Goal: Information Seeking & Learning: Check status

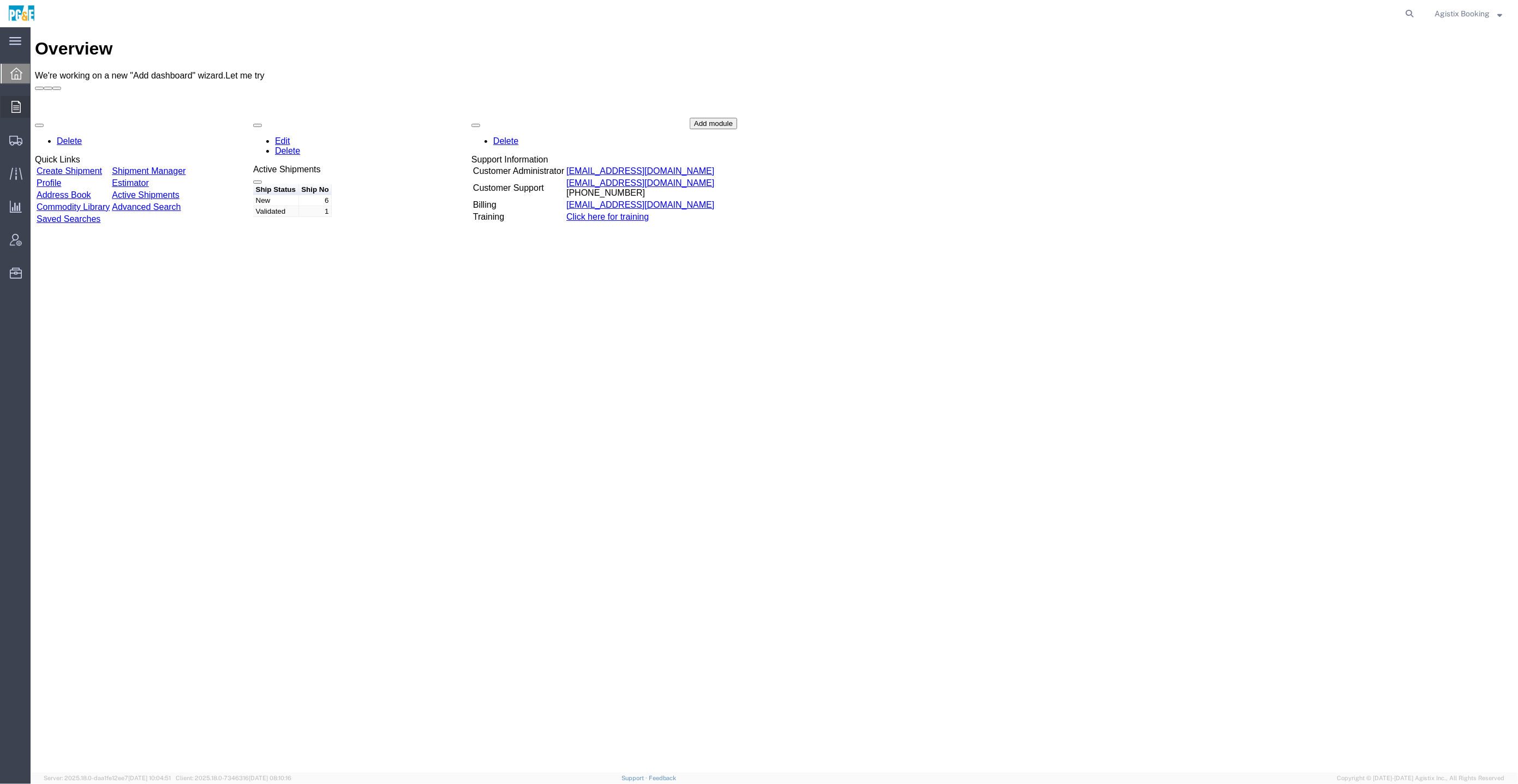
click at [5, 111] on div at bounding box center [16, 107] width 31 height 22
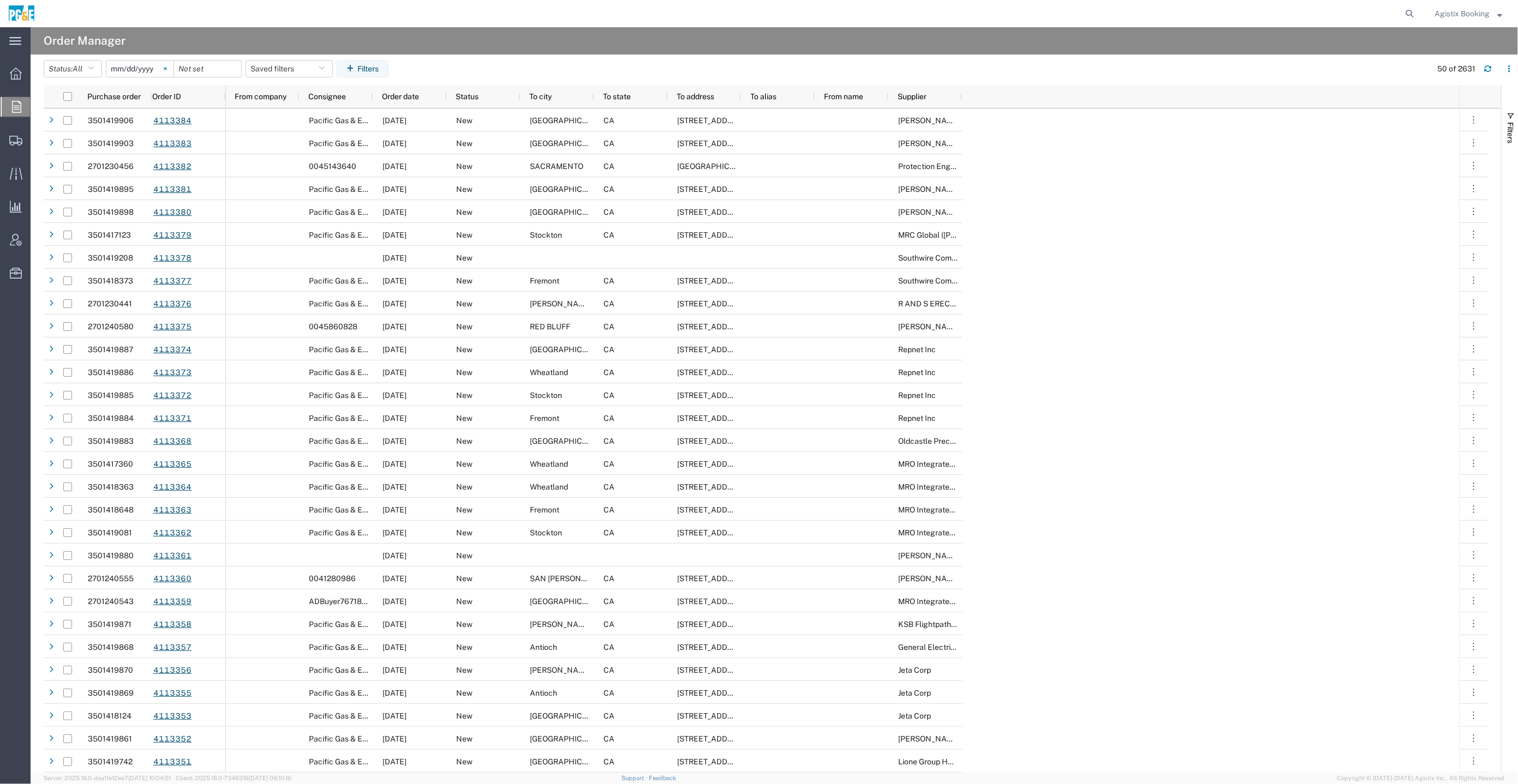
click at [169, 66] on svg-icon at bounding box center [165, 69] width 16 height 16
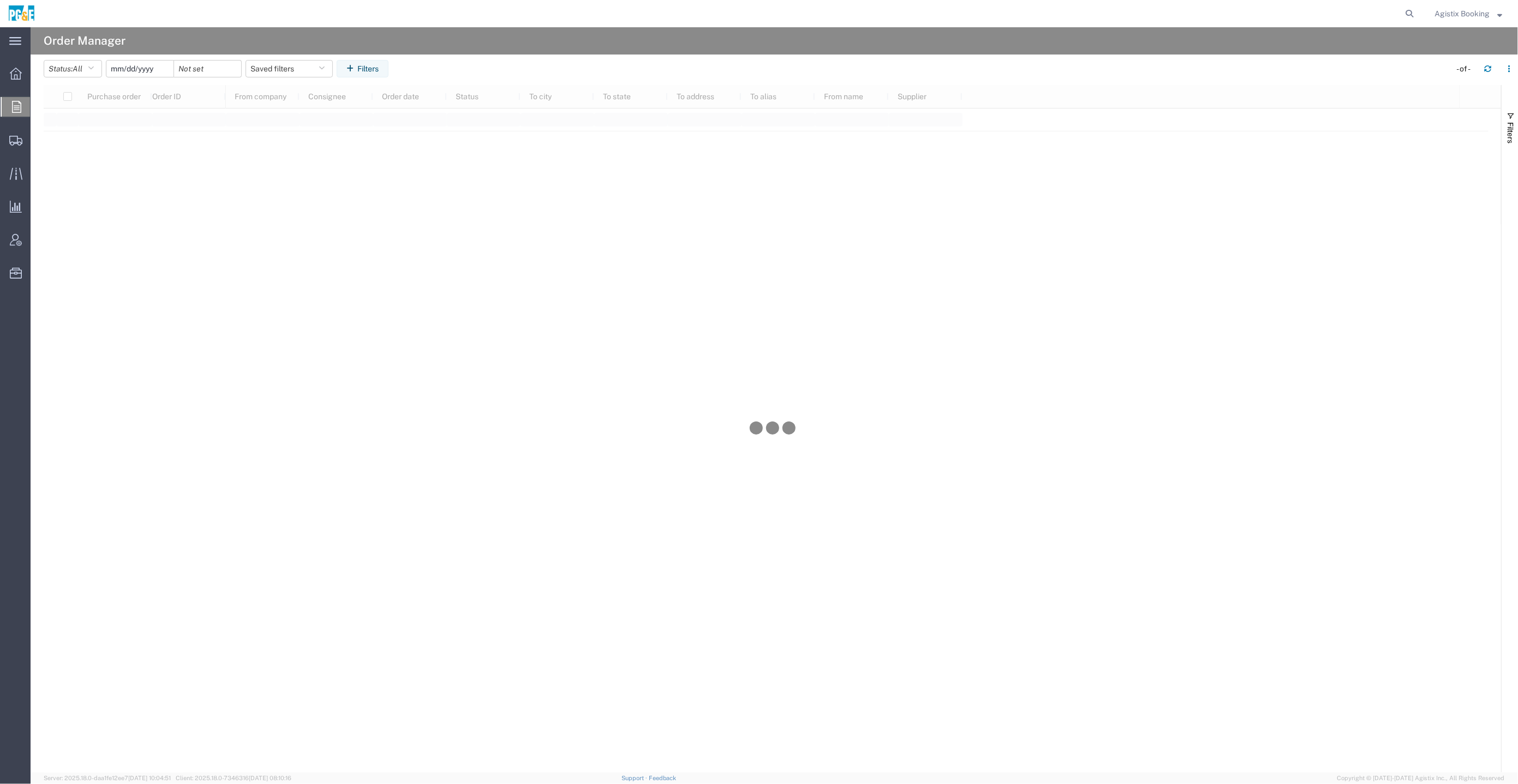
click at [139, 71] on input "date" at bounding box center [140, 69] width 67 height 16
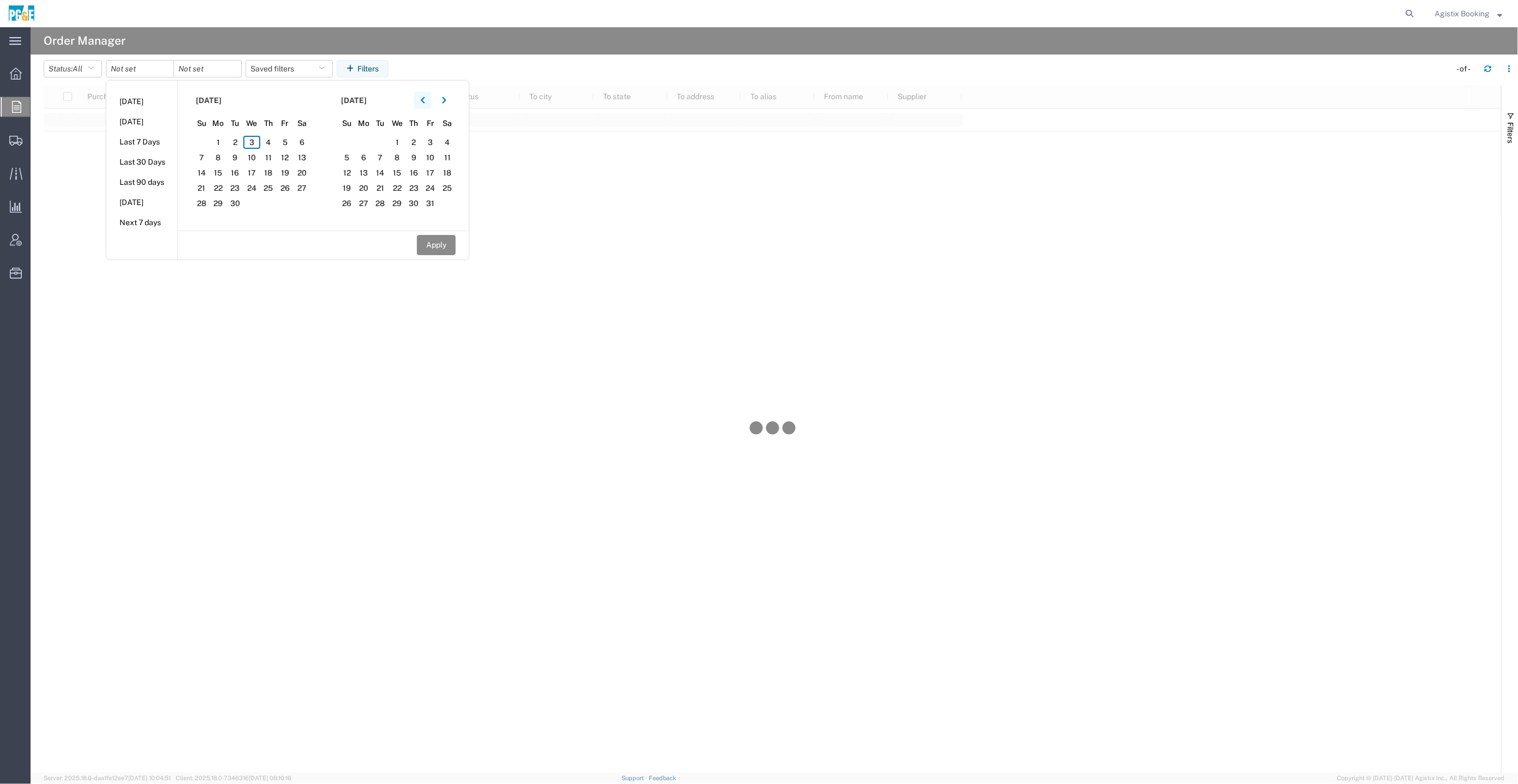
click at [431, 102] on button "button" at bounding box center [422, 100] width 17 height 17
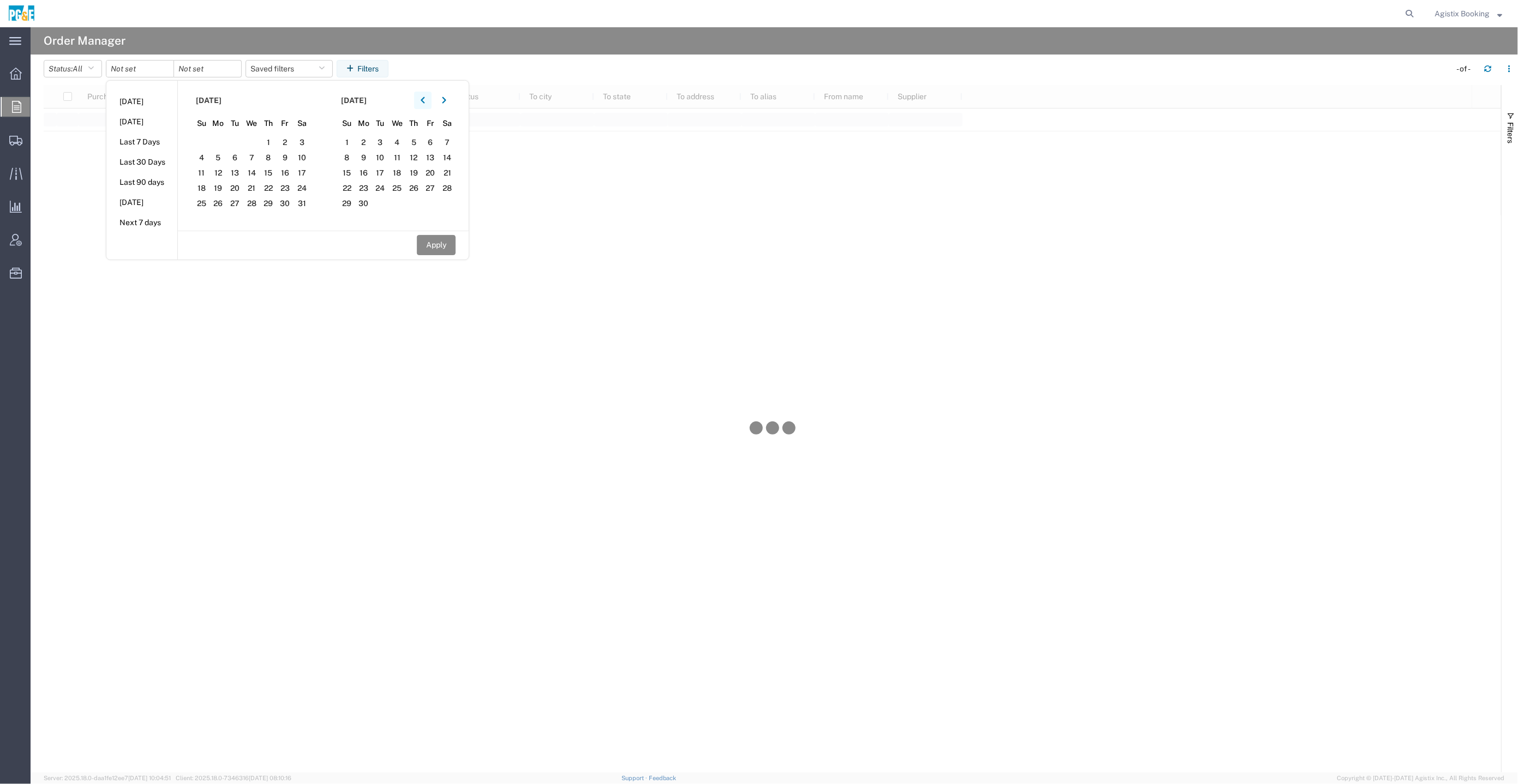
click at [431, 102] on button "button" at bounding box center [422, 100] width 17 height 17
click at [446, 102] on icon "button" at bounding box center [444, 101] width 4 height 8
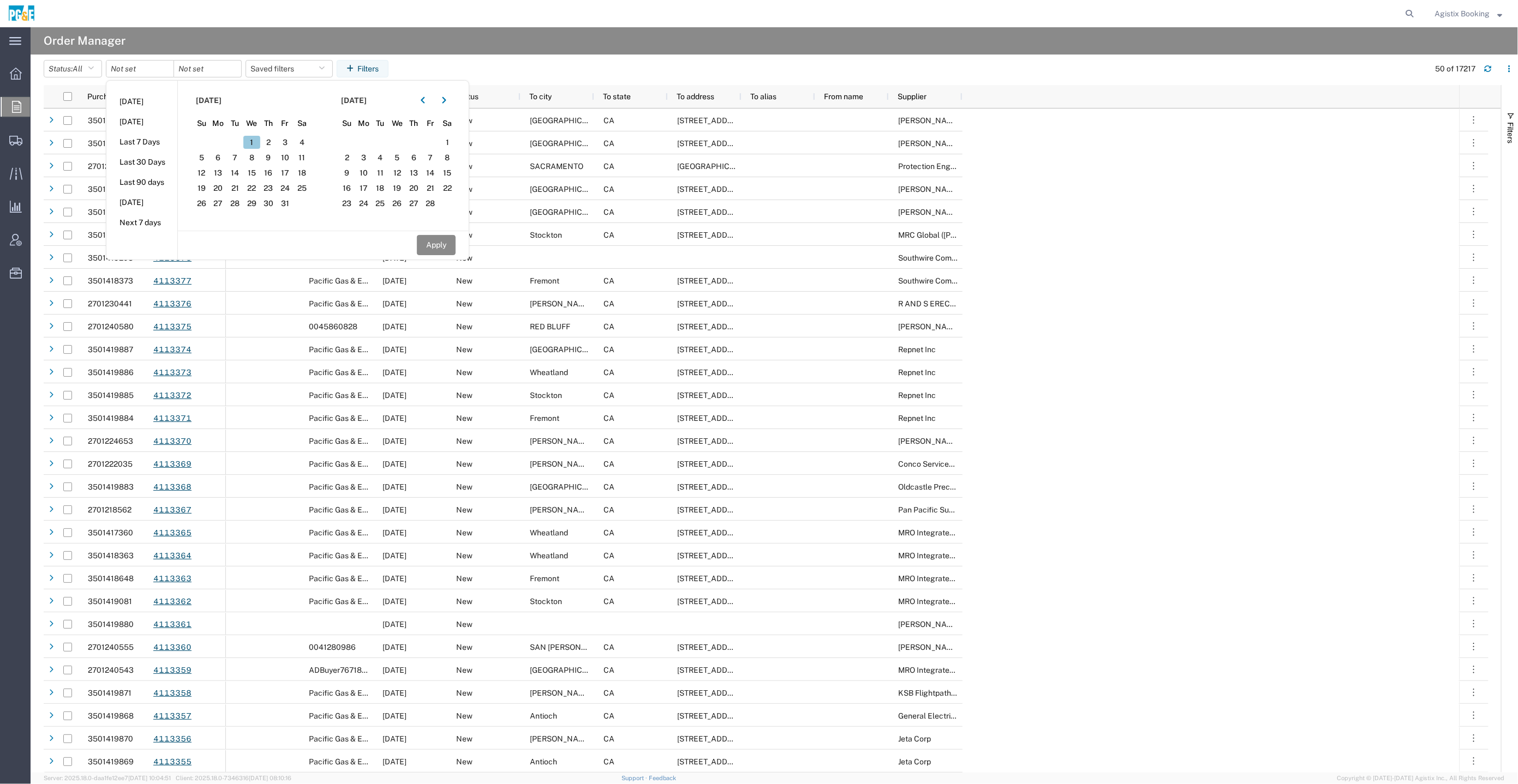
click at [254, 142] on span "1" at bounding box center [252, 142] width 17 height 13
click at [450, 100] on button "button" at bounding box center [443, 100] width 17 height 17
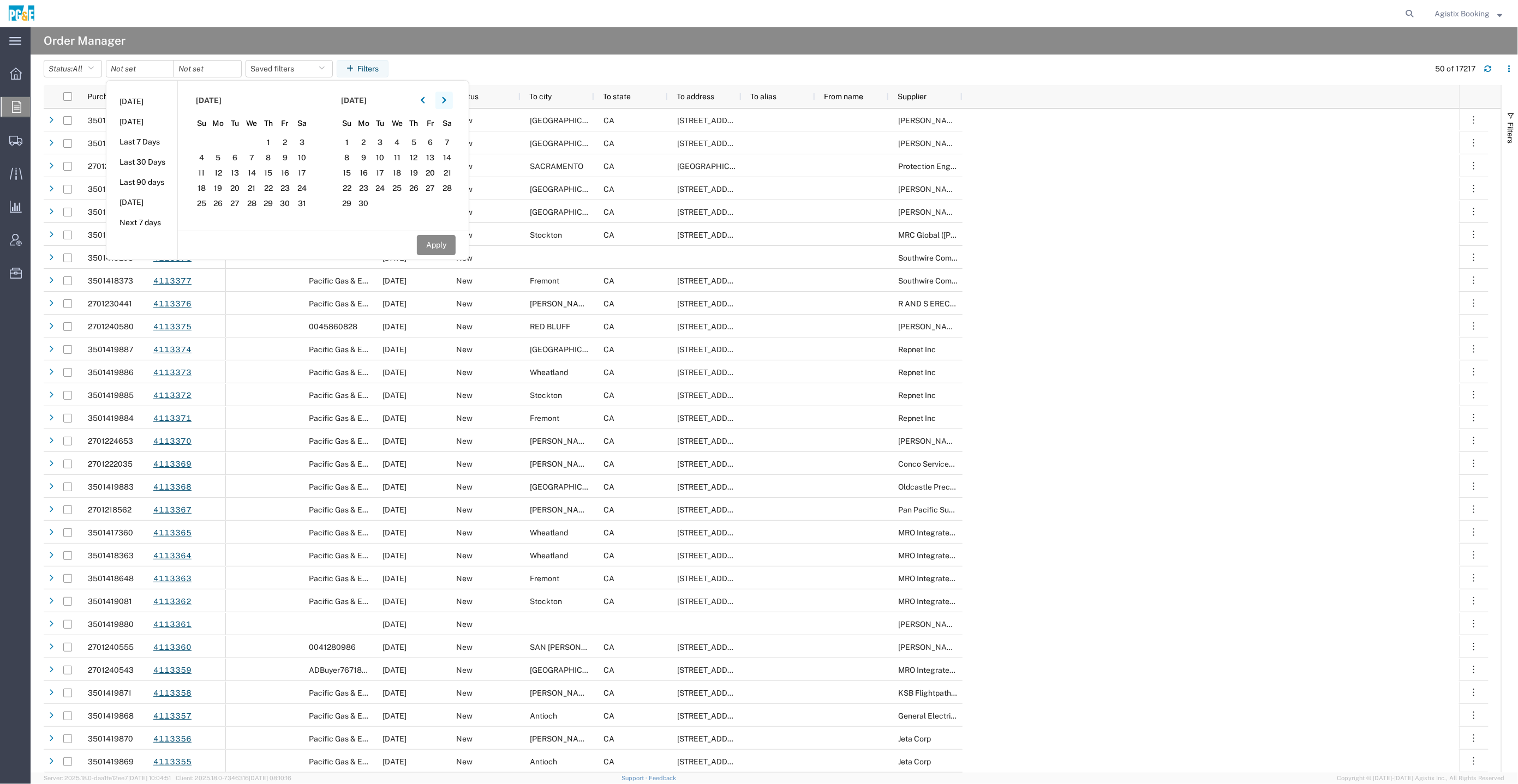
click at [450, 100] on button "button" at bounding box center [443, 100] width 17 height 17
click at [405, 139] on span "3" at bounding box center [396, 142] width 17 height 13
click at [440, 239] on button "Apply" at bounding box center [436, 245] width 39 height 20
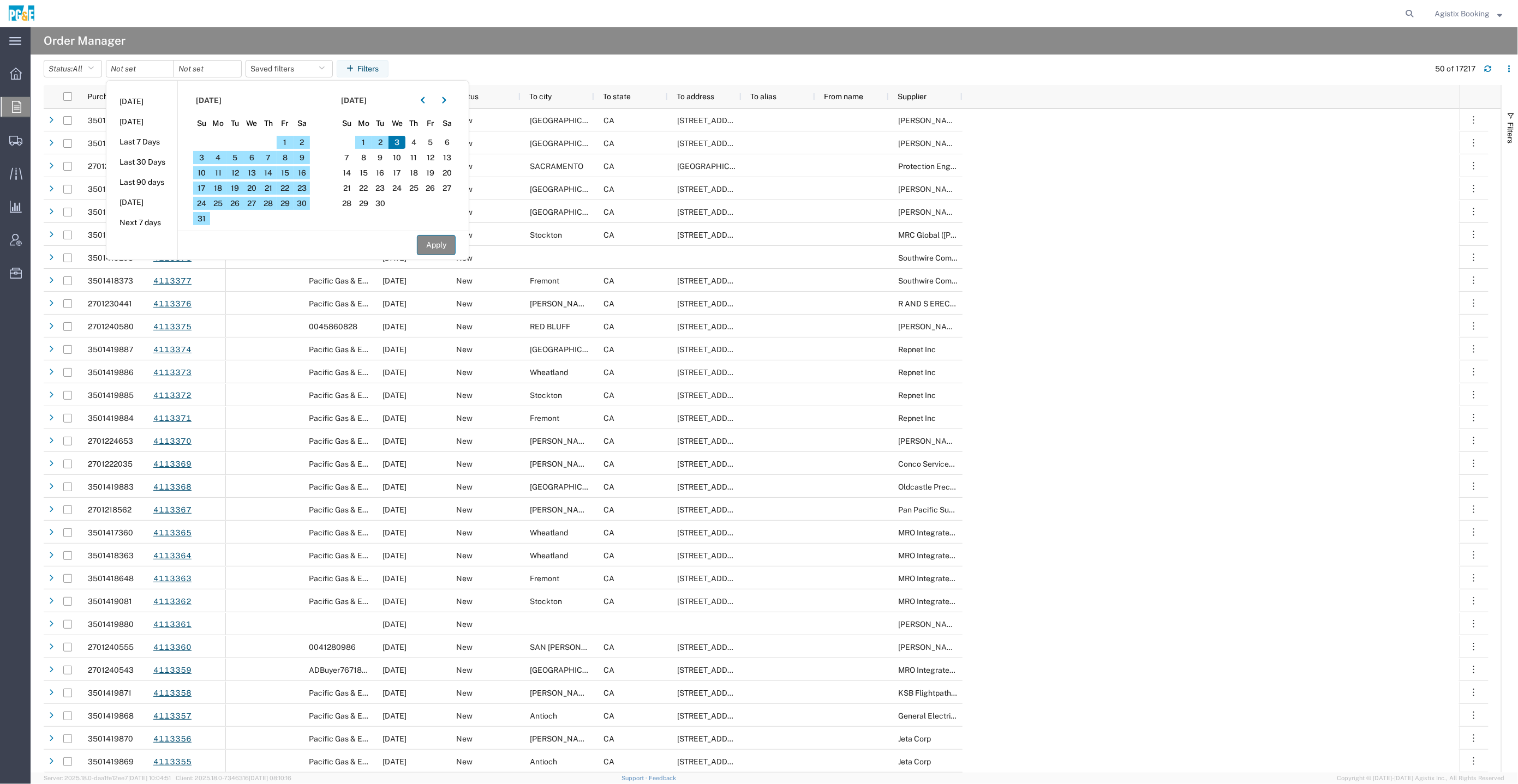
type input "[DATE]"
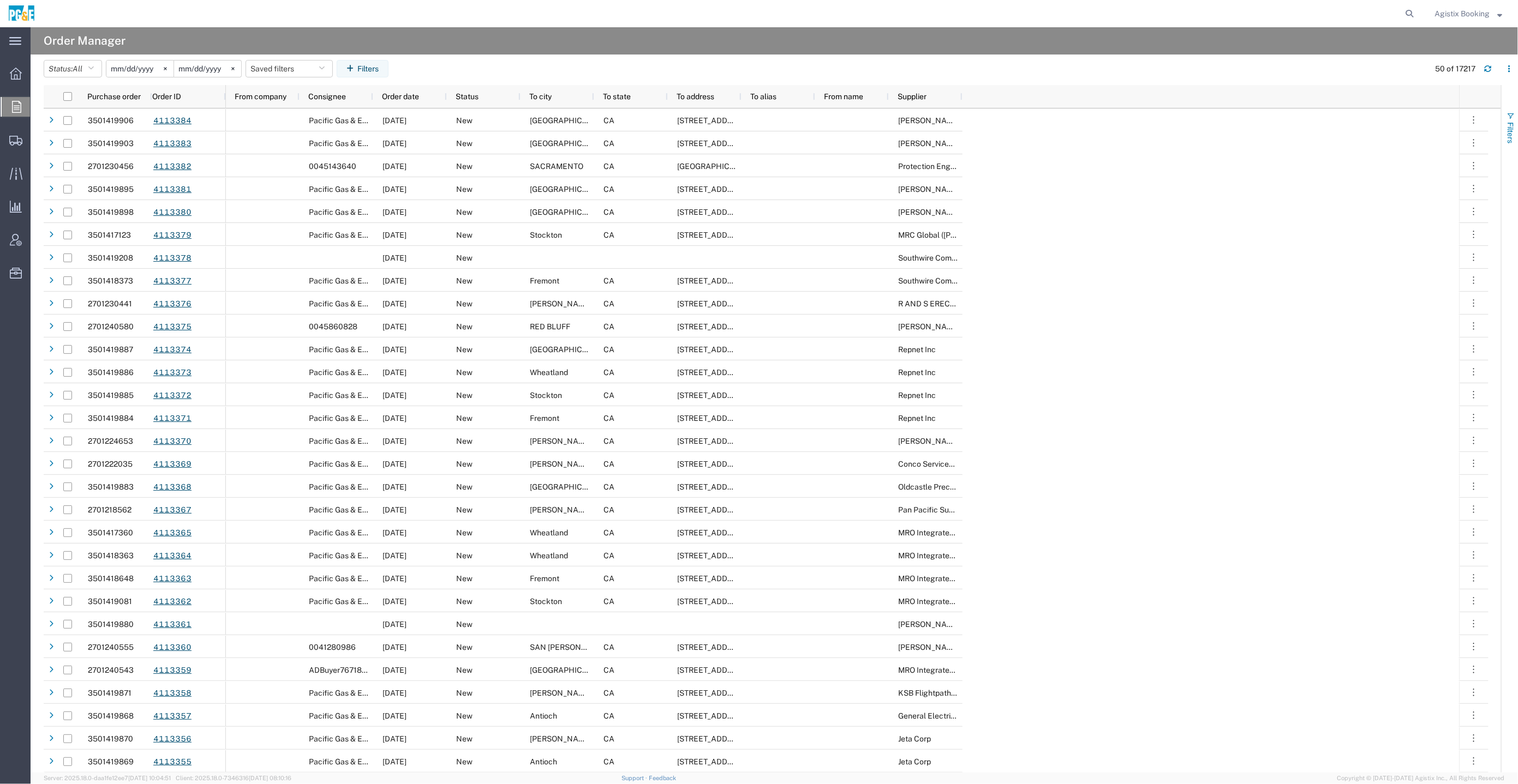
click at [1515, 121] on button "Filters" at bounding box center [1509, 127] width 16 height 59
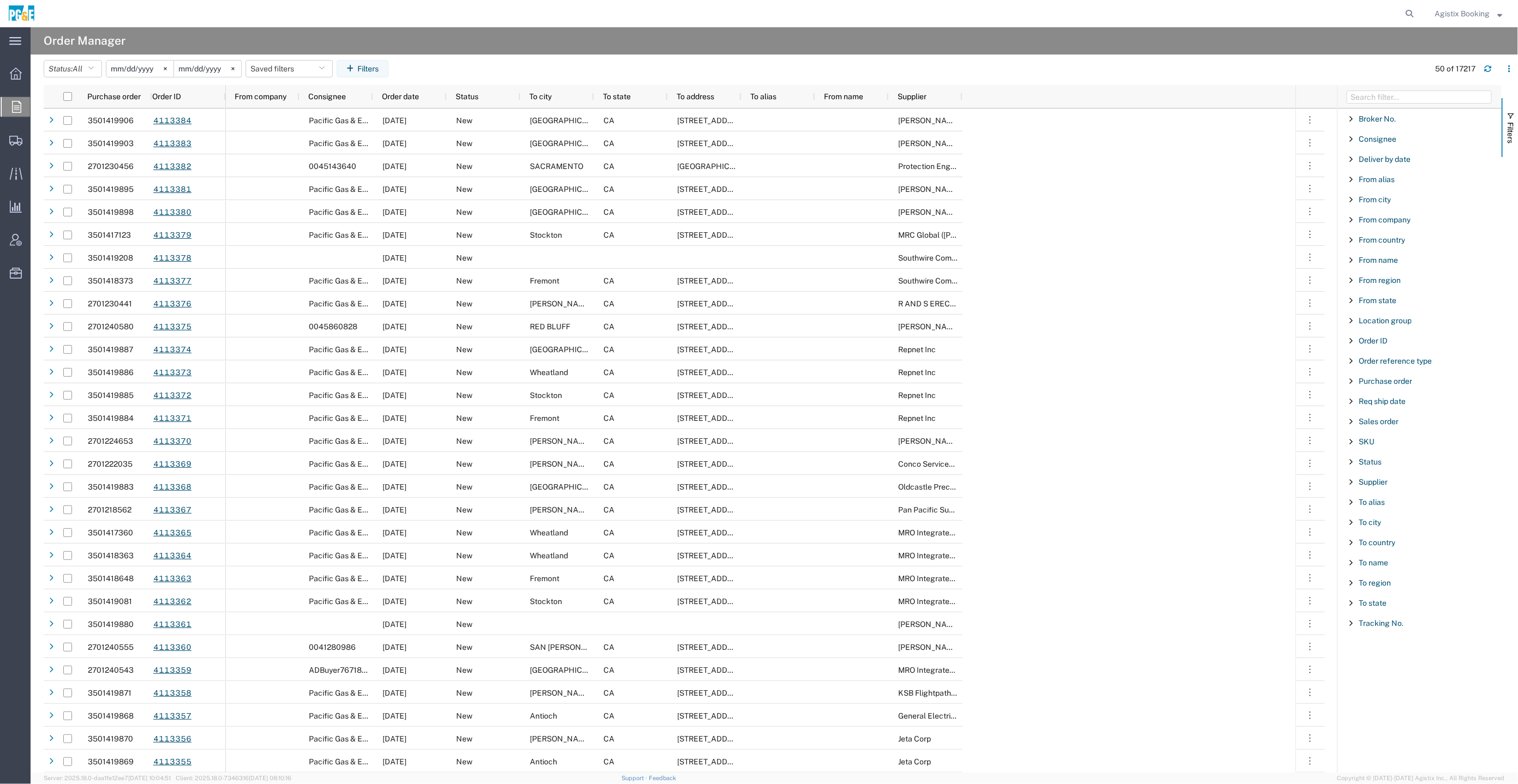
click at [1375, 387] on div "Purchase order" at bounding box center [1419, 381] width 164 height 20
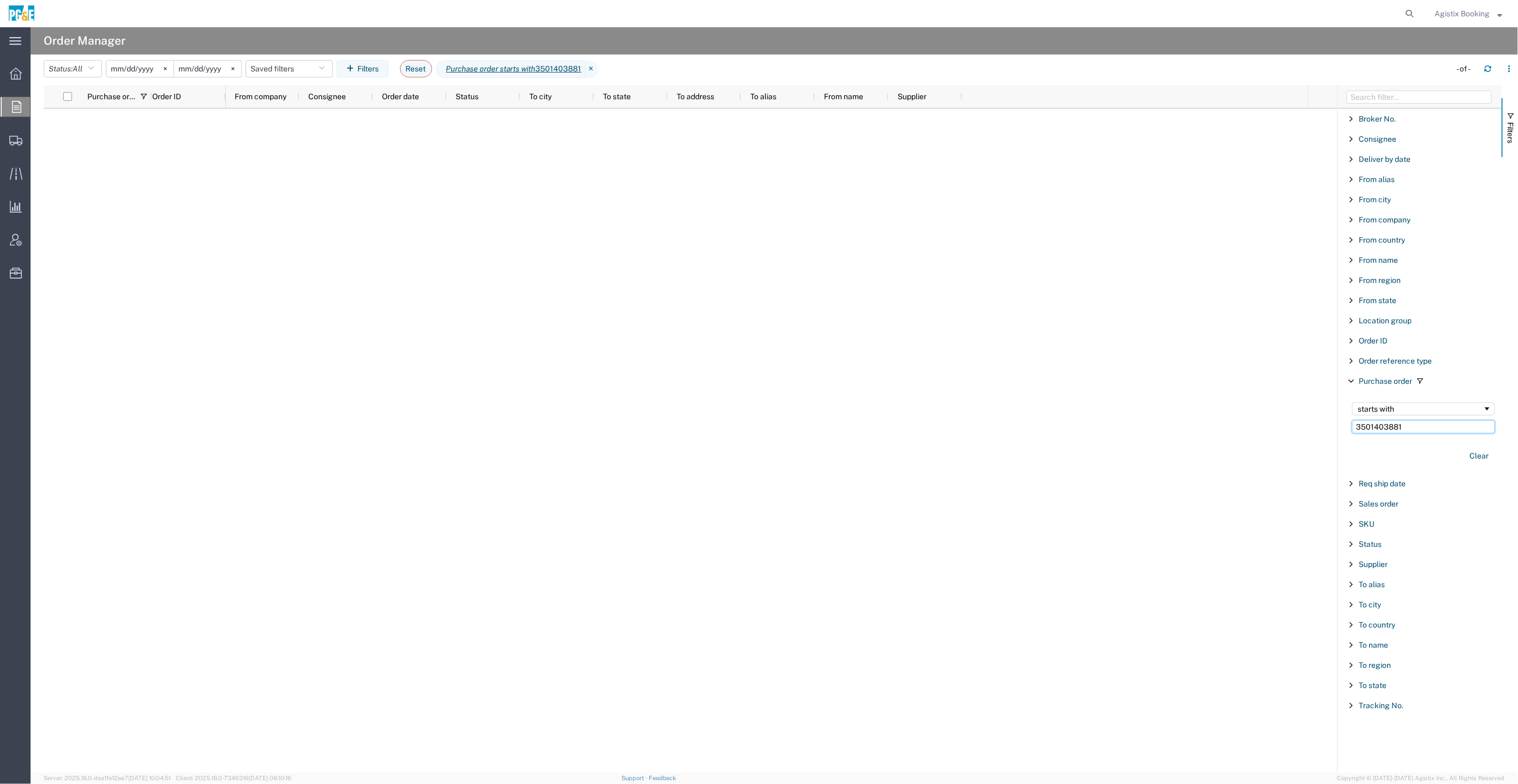
click at [1440, 428] on input "3501403881" at bounding box center [1423, 426] width 143 height 13
type input "350140"
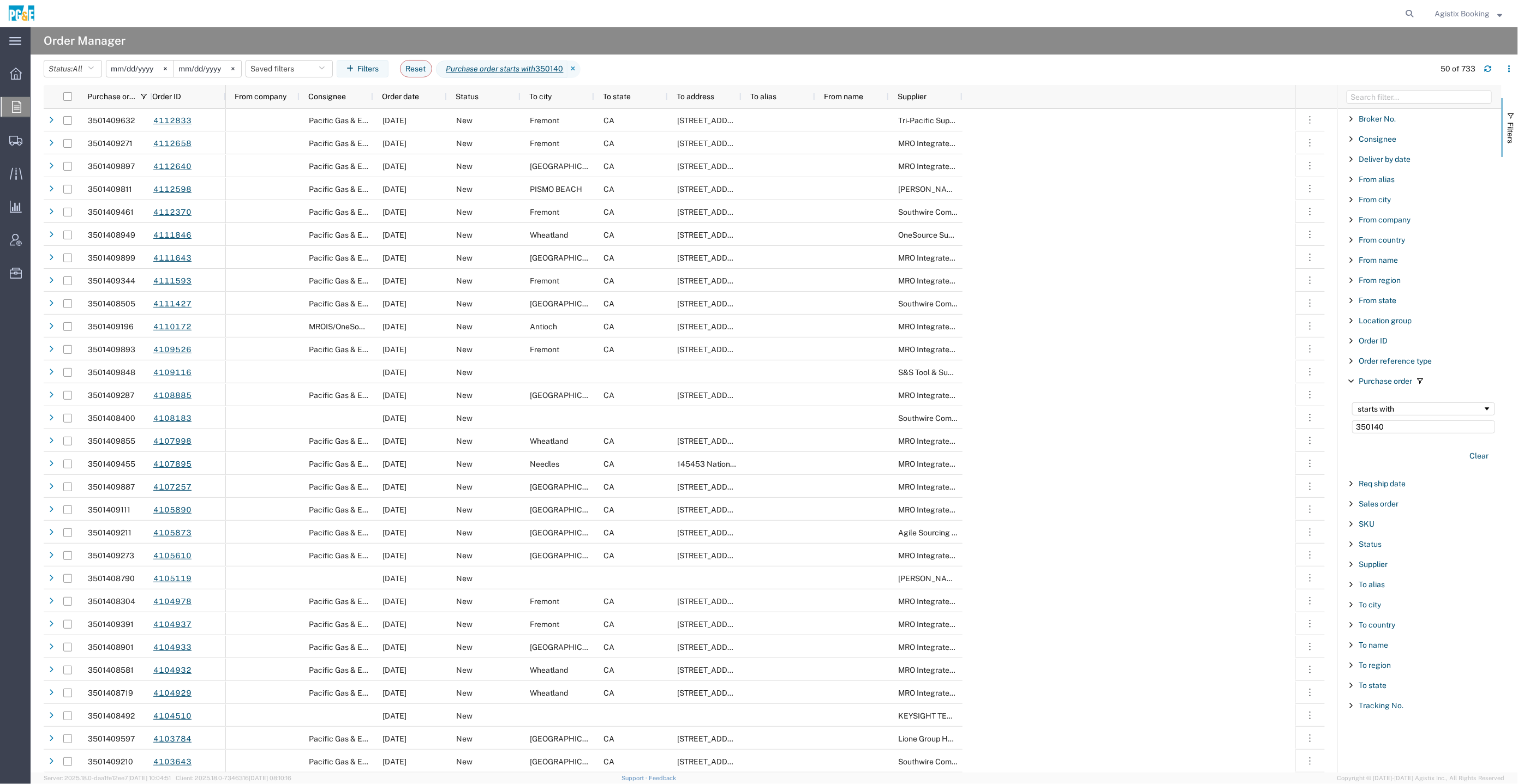
click at [126, 73] on input "[DATE]" at bounding box center [140, 69] width 67 height 16
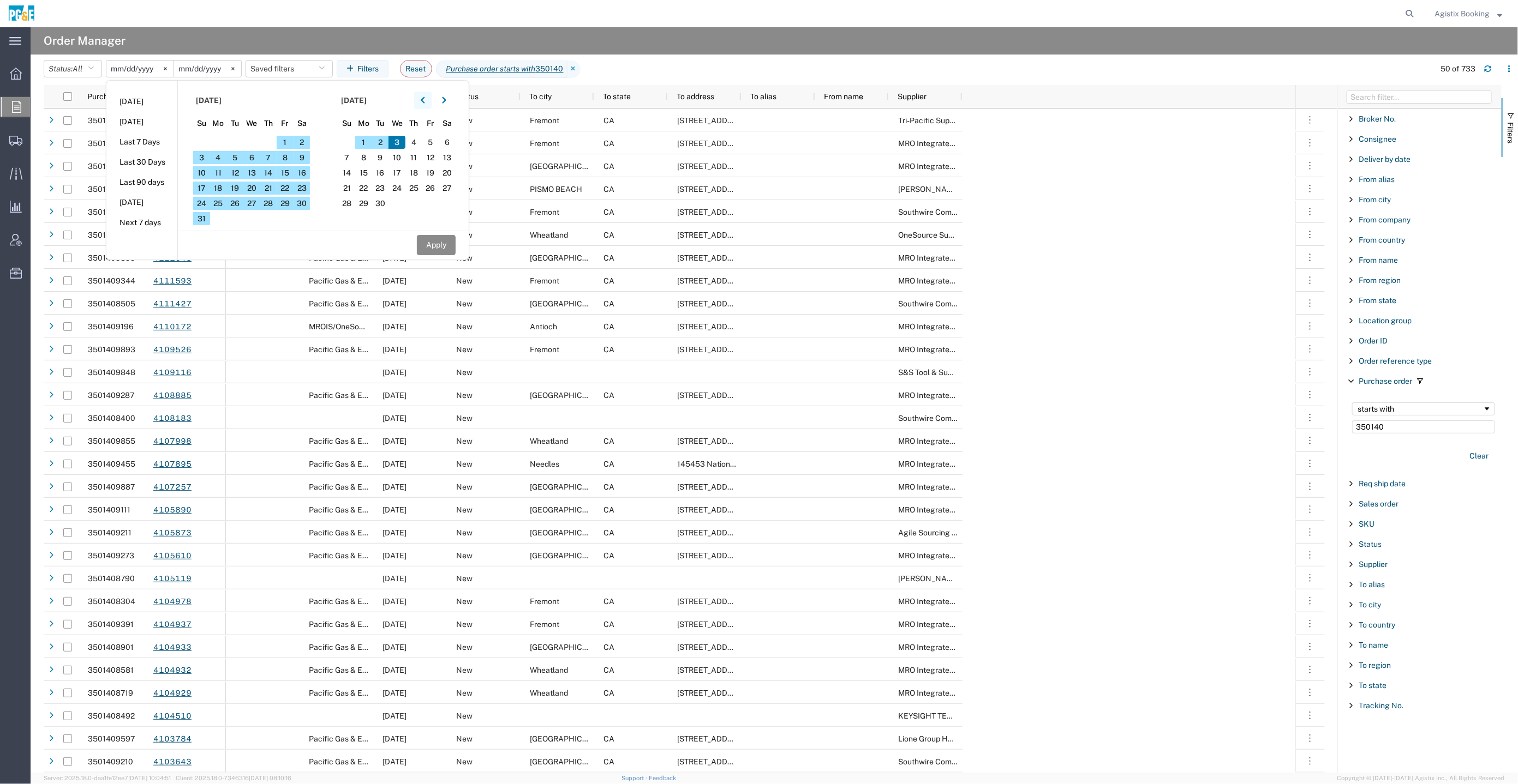
click at [422, 92] on button "button" at bounding box center [422, 100] width 17 height 17
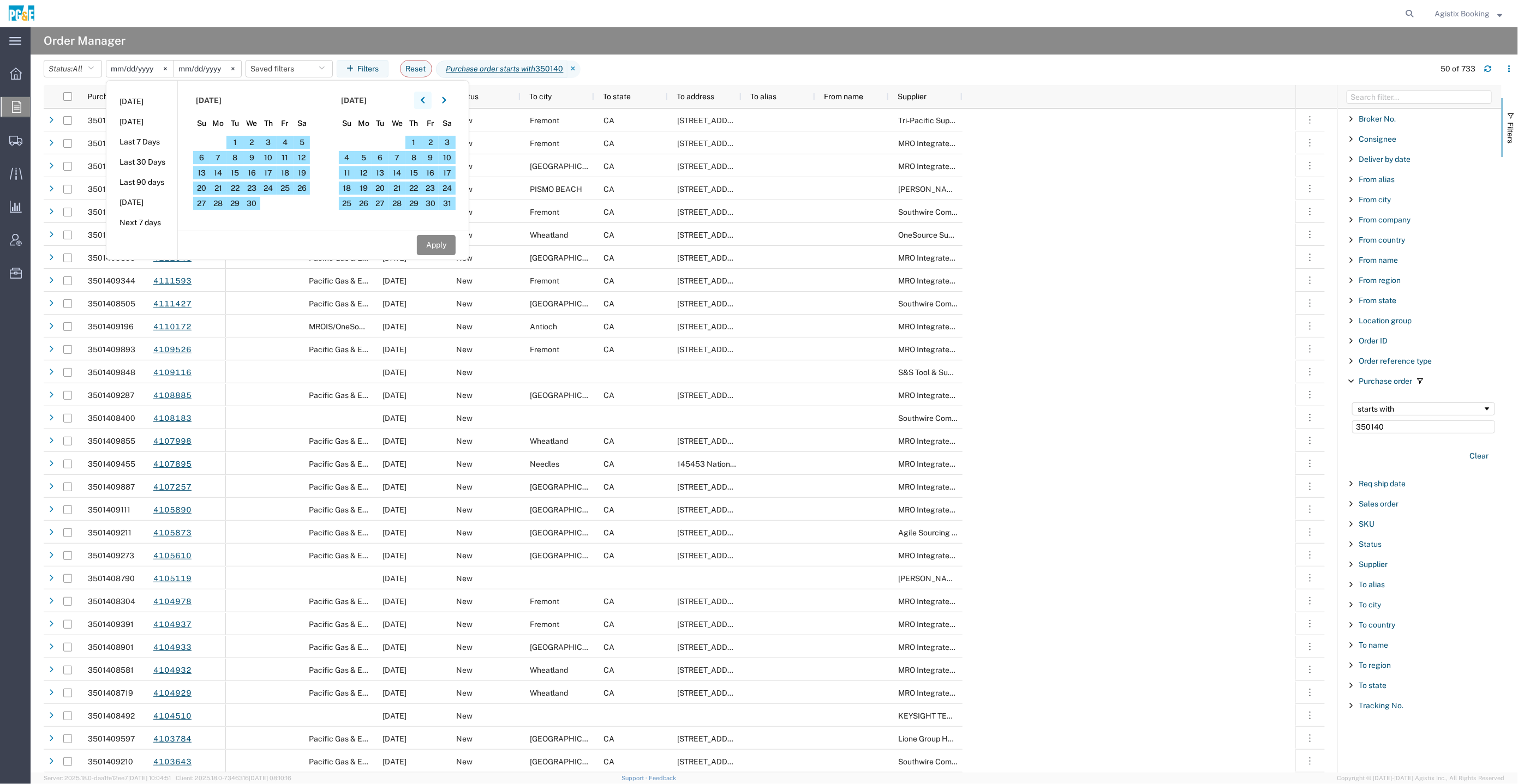
click at [422, 92] on button "button" at bounding box center [422, 100] width 17 height 17
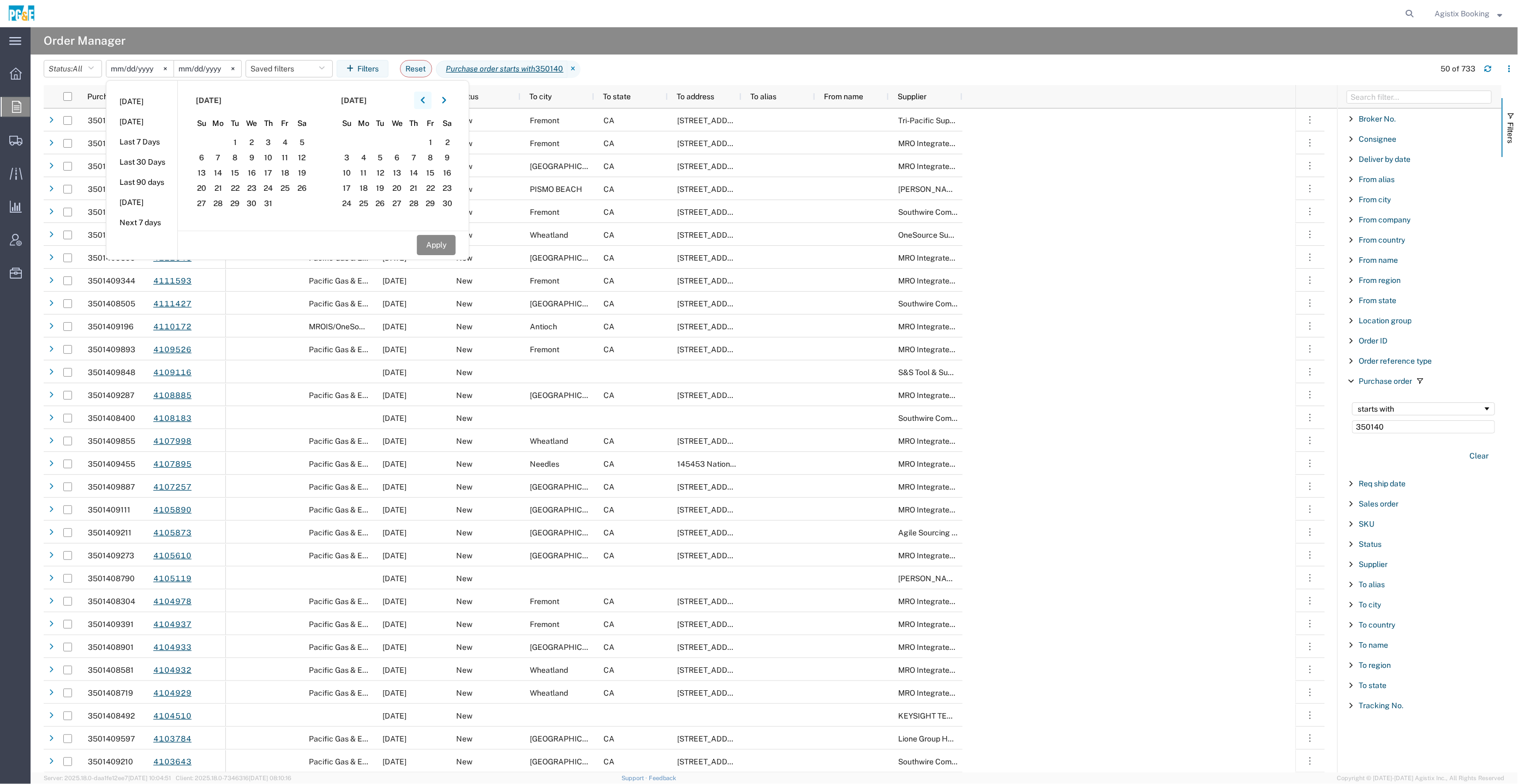
click at [422, 92] on button "button" at bounding box center [422, 100] width 17 height 17
click at [420, 92] on button "button" at bounding box center [422, 100] width 17 height 17
click at [419, 92] on button "button" at bounding box center [422, 100] width 17 height 17
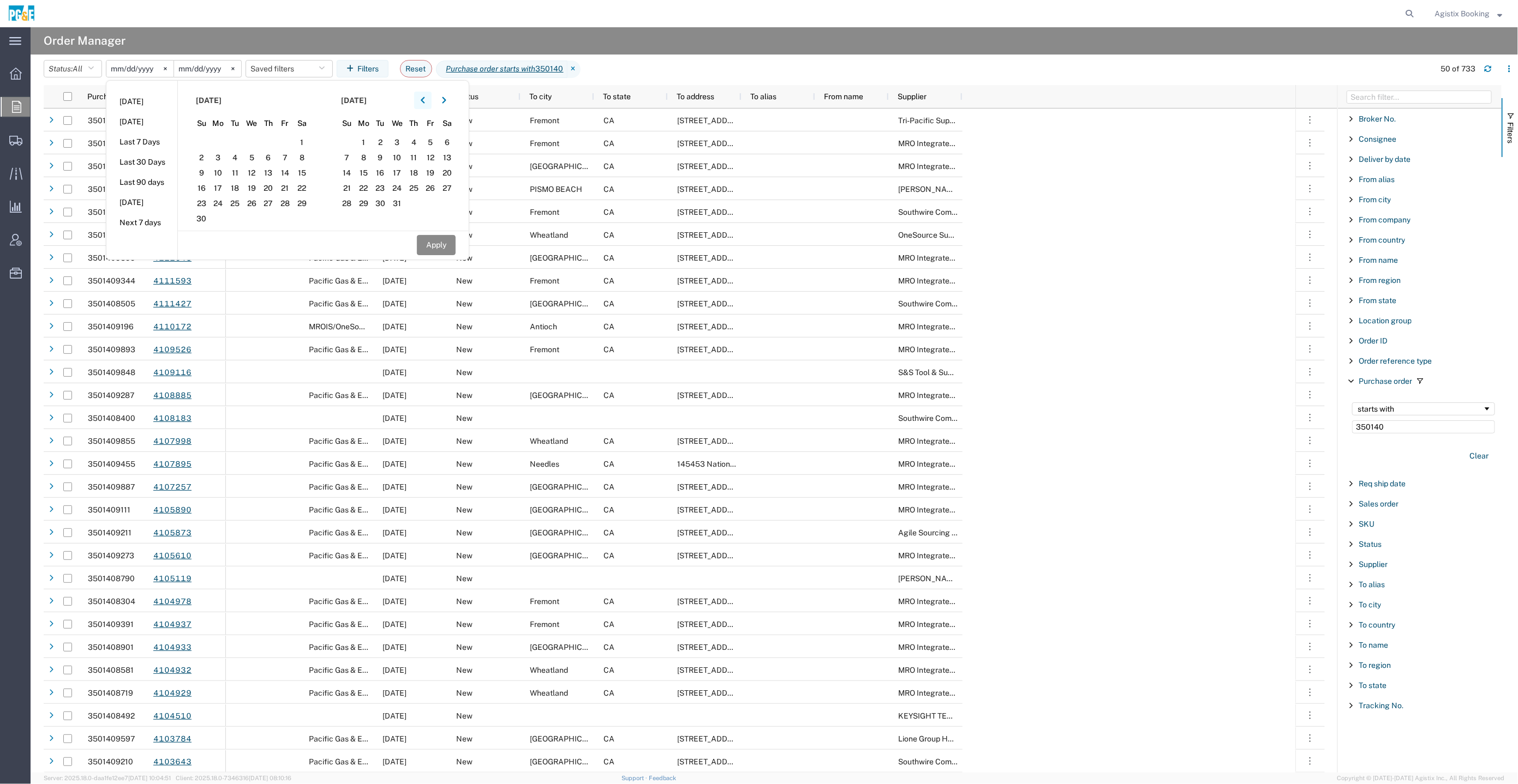
click at [419, 92] on button "button" at bounding box center [422, 100] width 17 height 17
click at [216, 140] on span "1" at bounding box center [218, 142] width 17 height 13
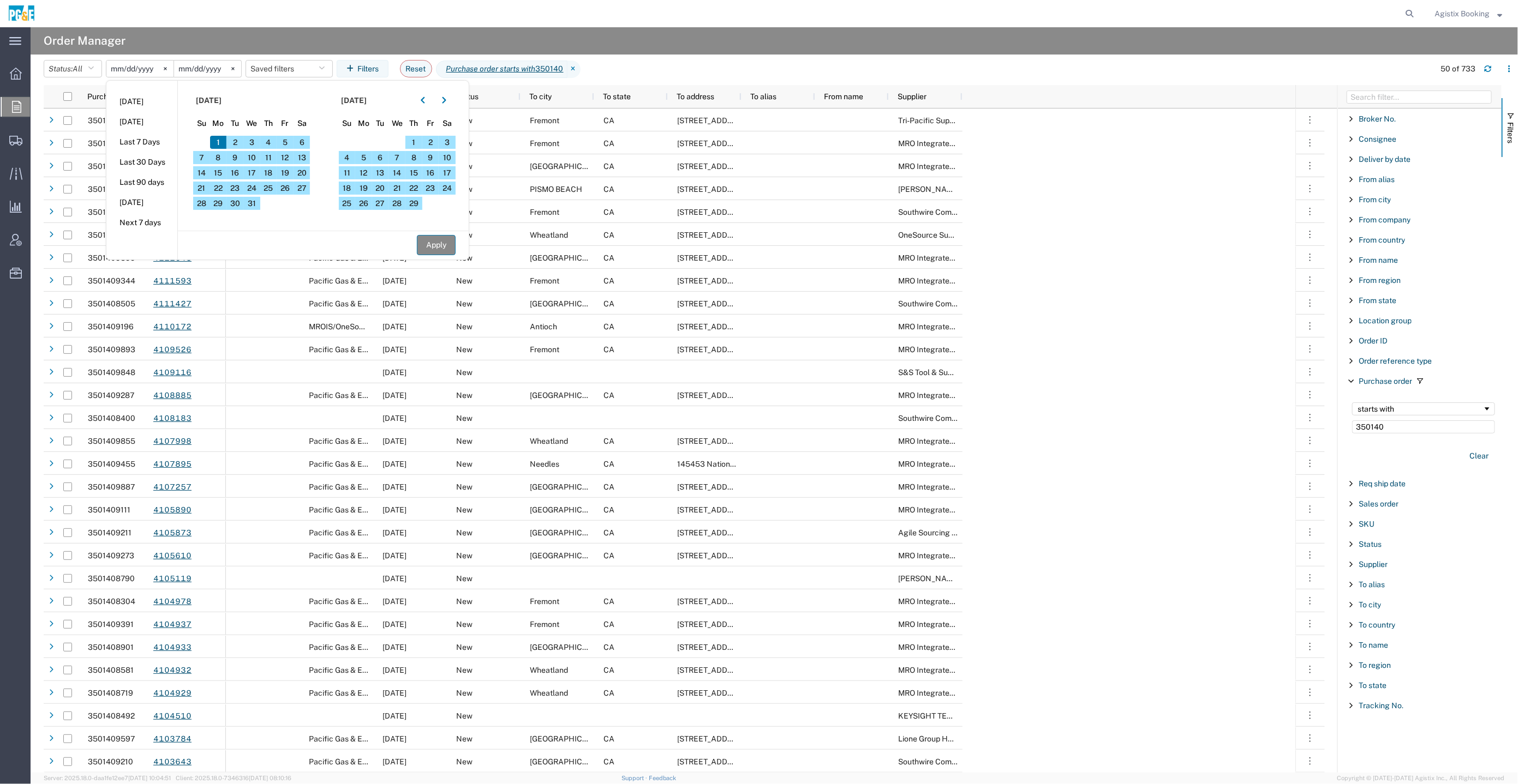
click at [427, 235] on button "Apply" at bounding box center [436, 245] width 39 height 20
type input "[DATE]"
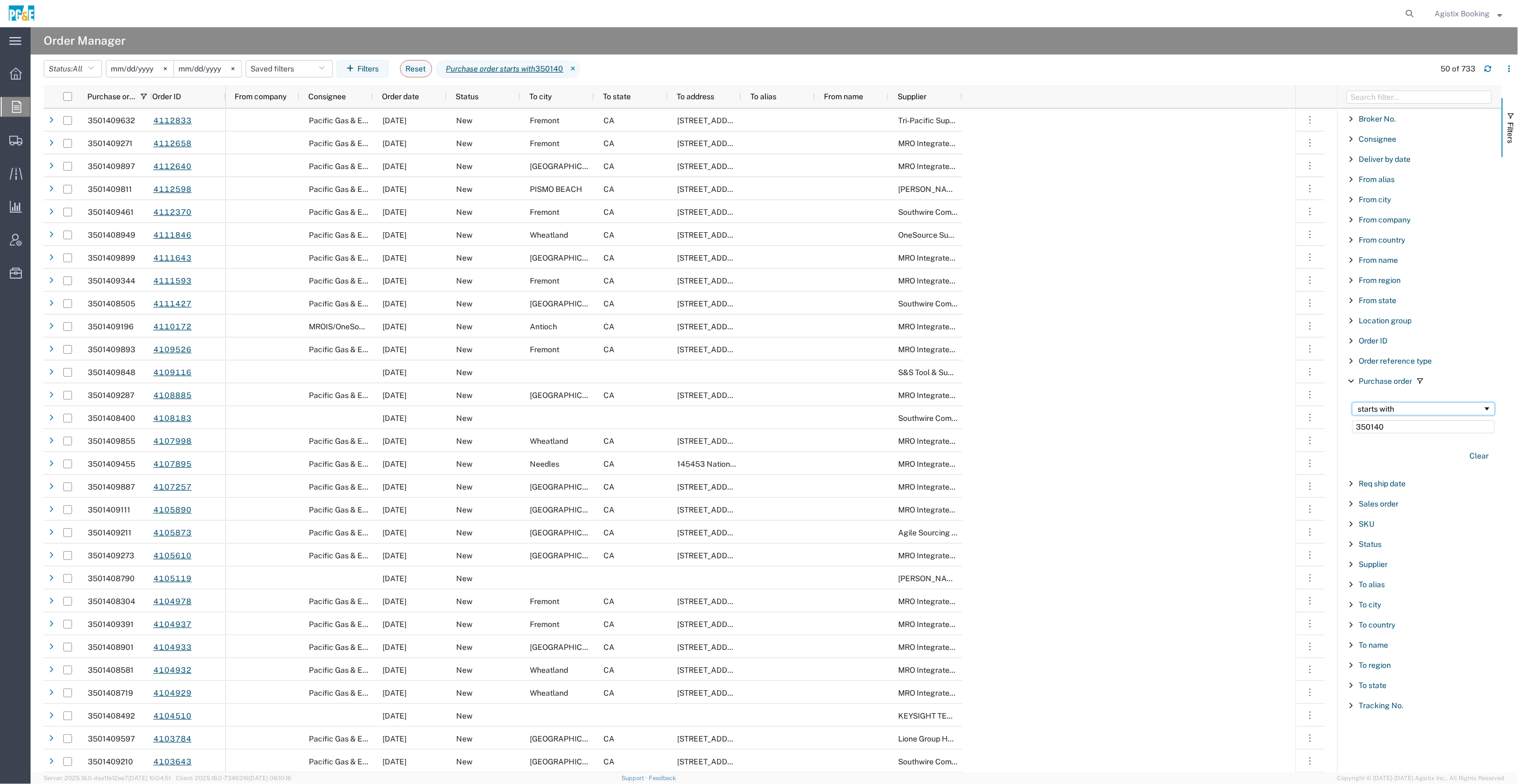
click at [1394, 413] on div "starts with" at bounding box center [1423, 408] width 143 height 13
click at [1504, 392] on div "Filters" at bounding box center [1509, 428] width 16 height 687
click at [1432, 421] on input "350140" at bounding box center [1423, 426] width 143 height 13
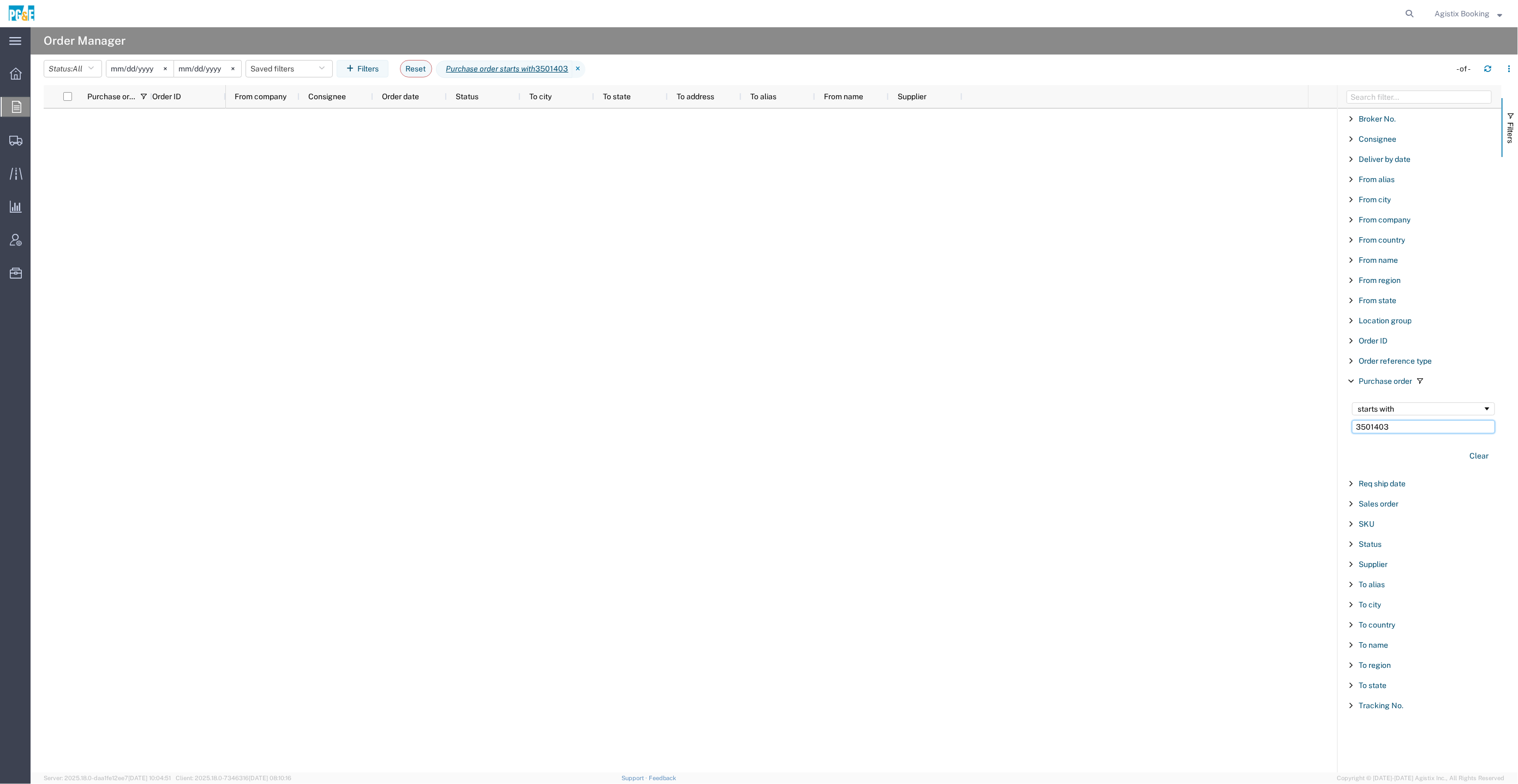
type input "3501403"
click at [154, 75] on input "[DATE]" at bounding box center [140, 69] width 67 height 16
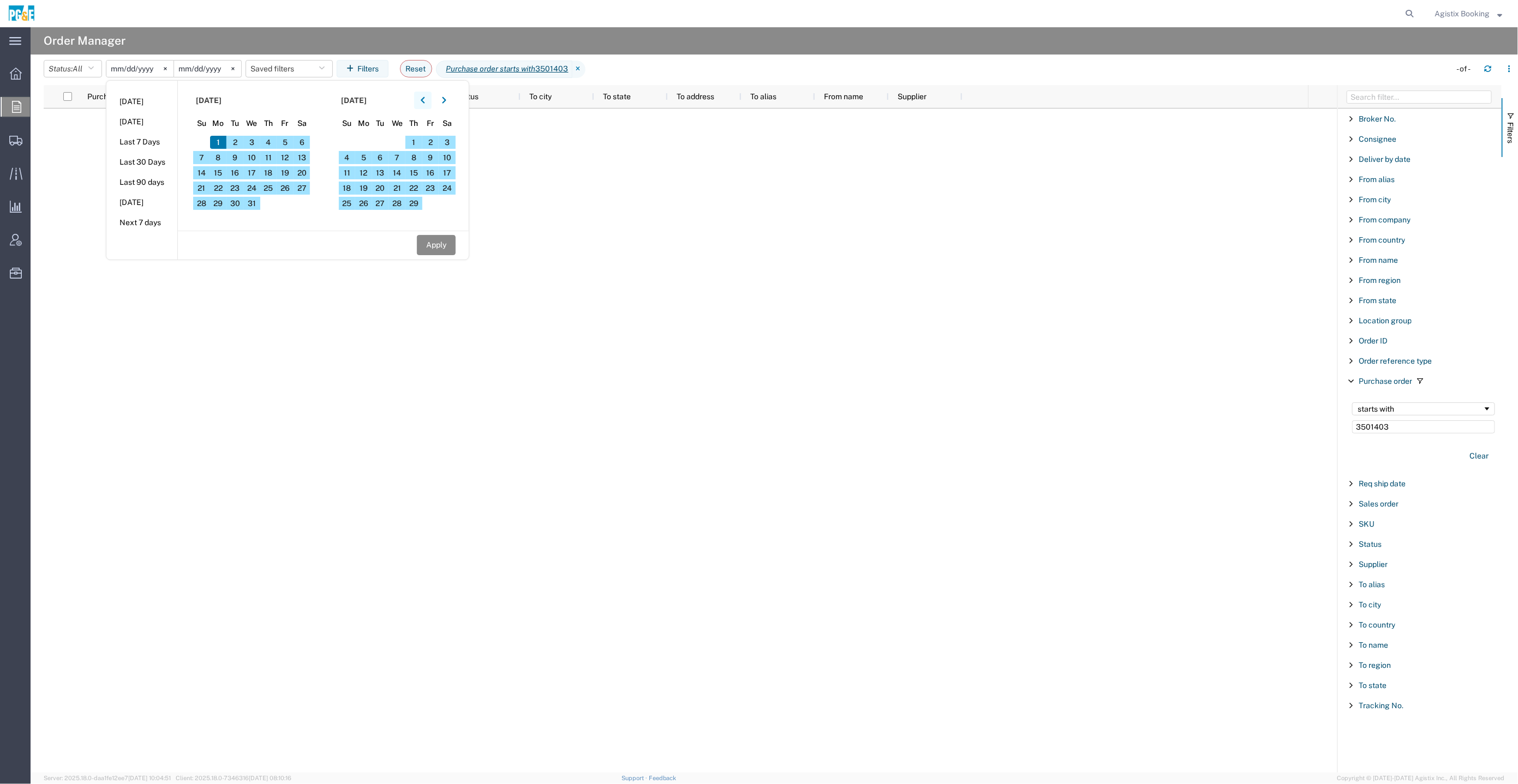
click at [425, 102] on icon "button" at bounding box center [422, 101] width 4 height 8
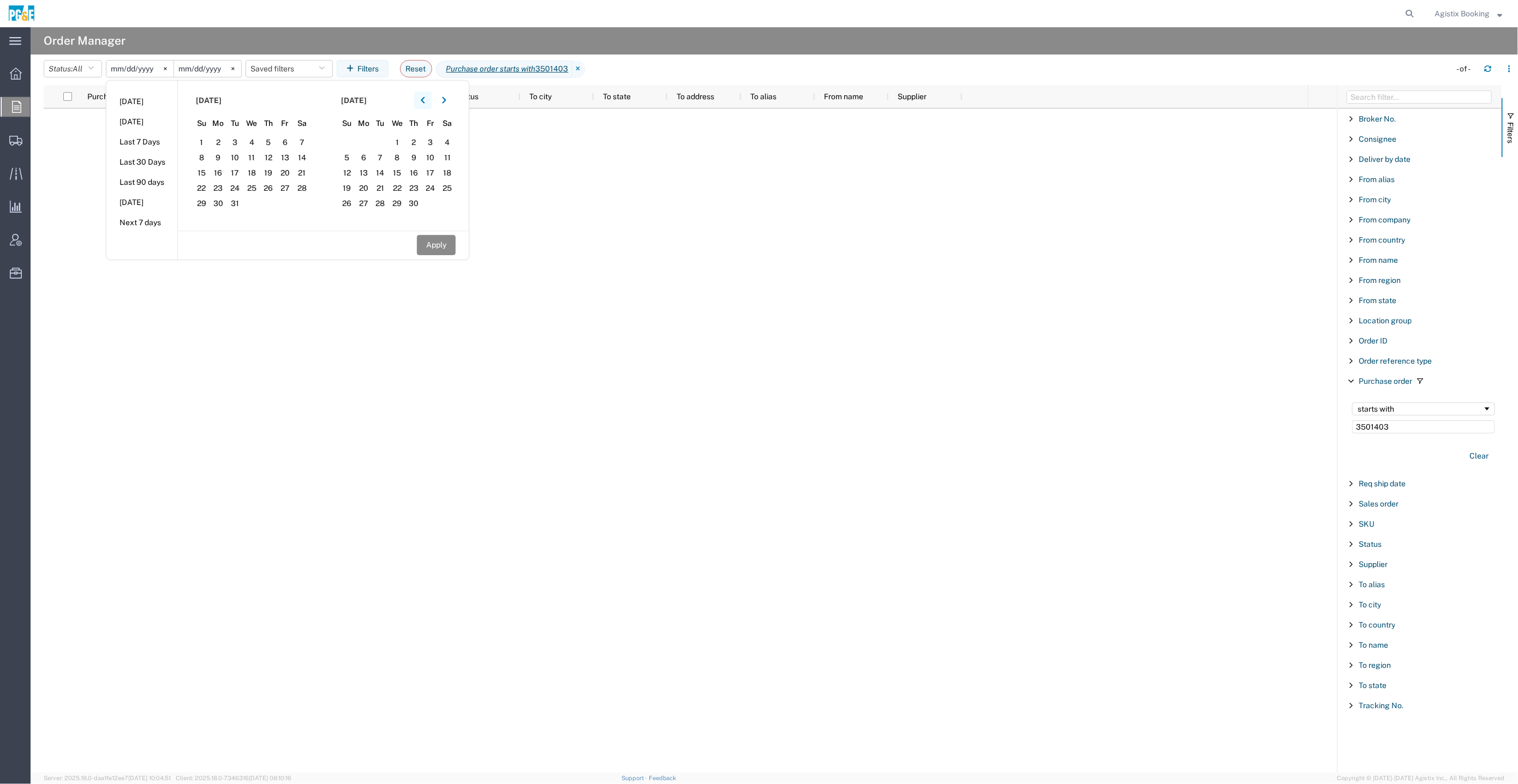
click at [425, 102] on icon "button" at bounding box center [422, 101] width 4 height 8
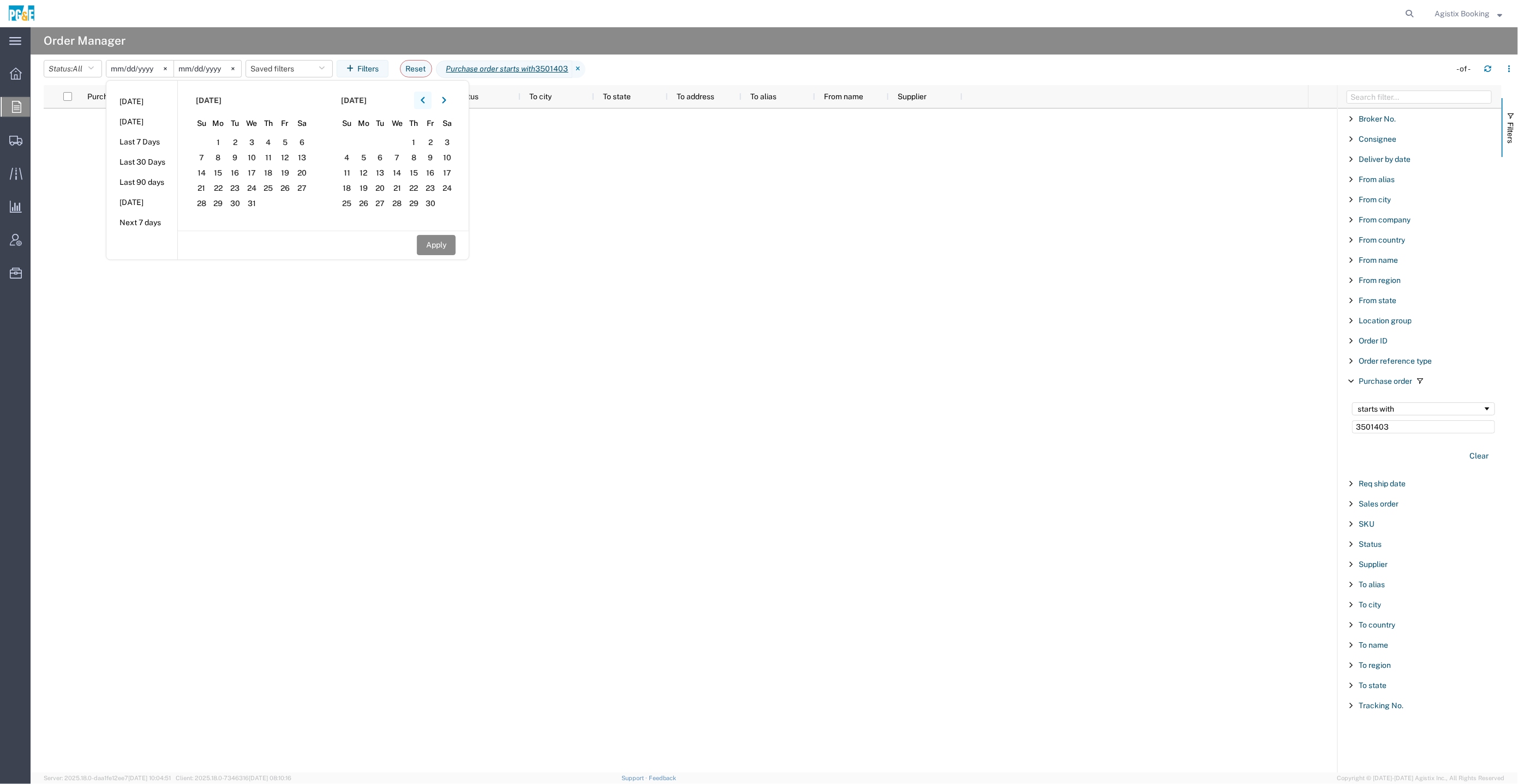
click at [425, 102] on icon "button" at bounding box center [422, 101] width 4 height 8
click at [210, 149] on span "1" at bounding box center [202, 142] width 17 height 13
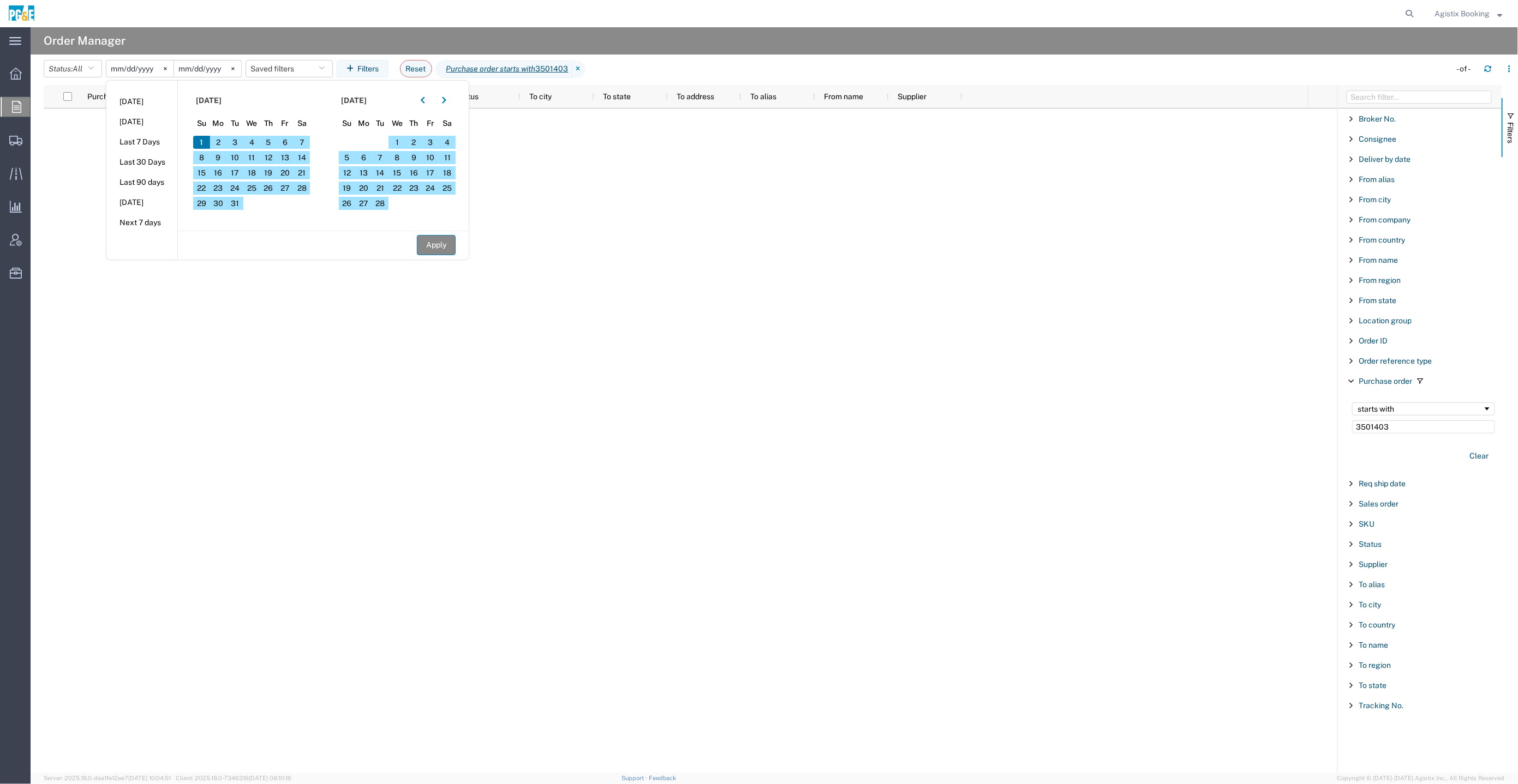
click at [427, 249] on button "Apply" at bounding box center [436, 245] width 39 height 20
type input "[DATE]"
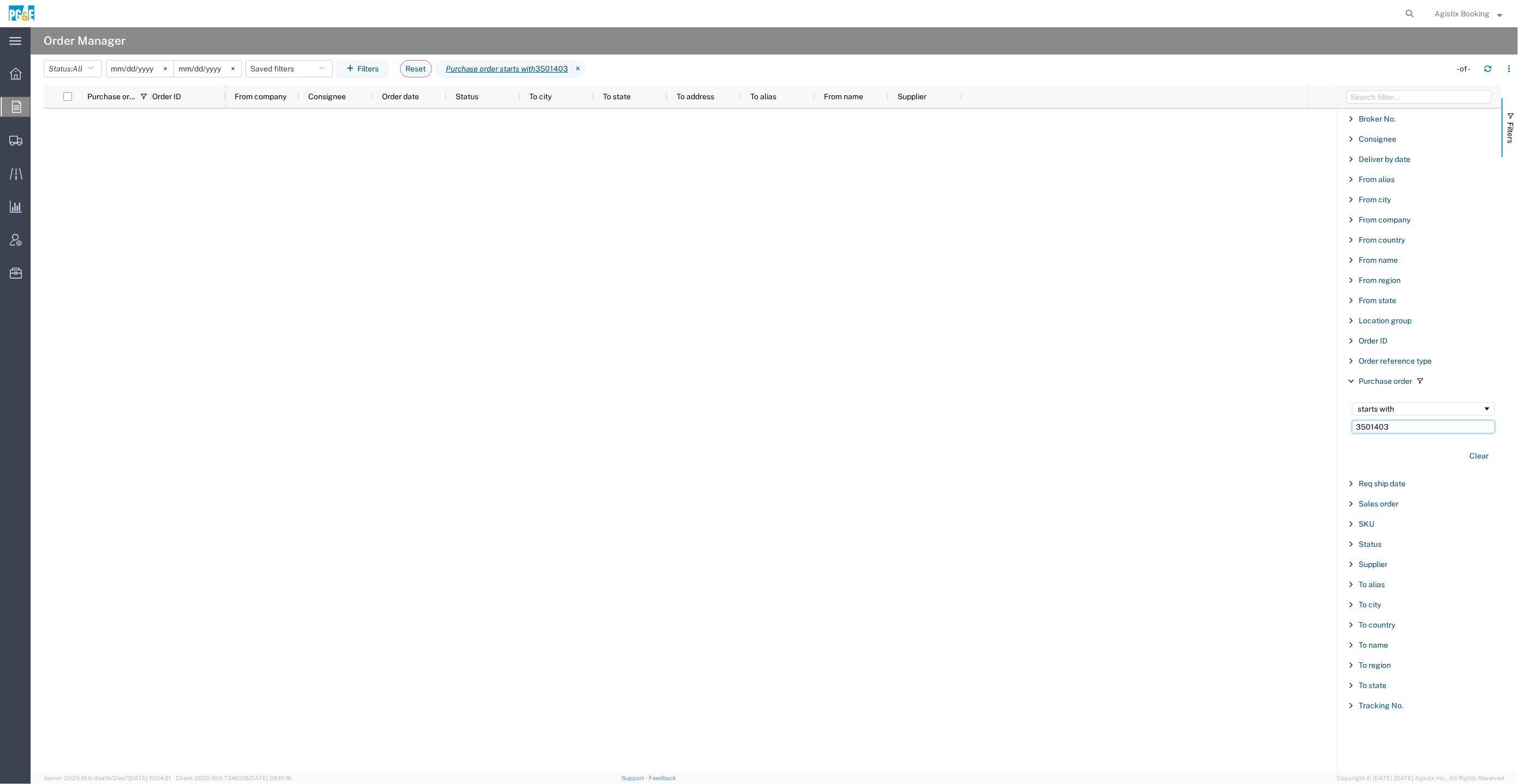
click at [1431, 426] on input "3501403" at bounding box center [1423, 426] width 143 height 13
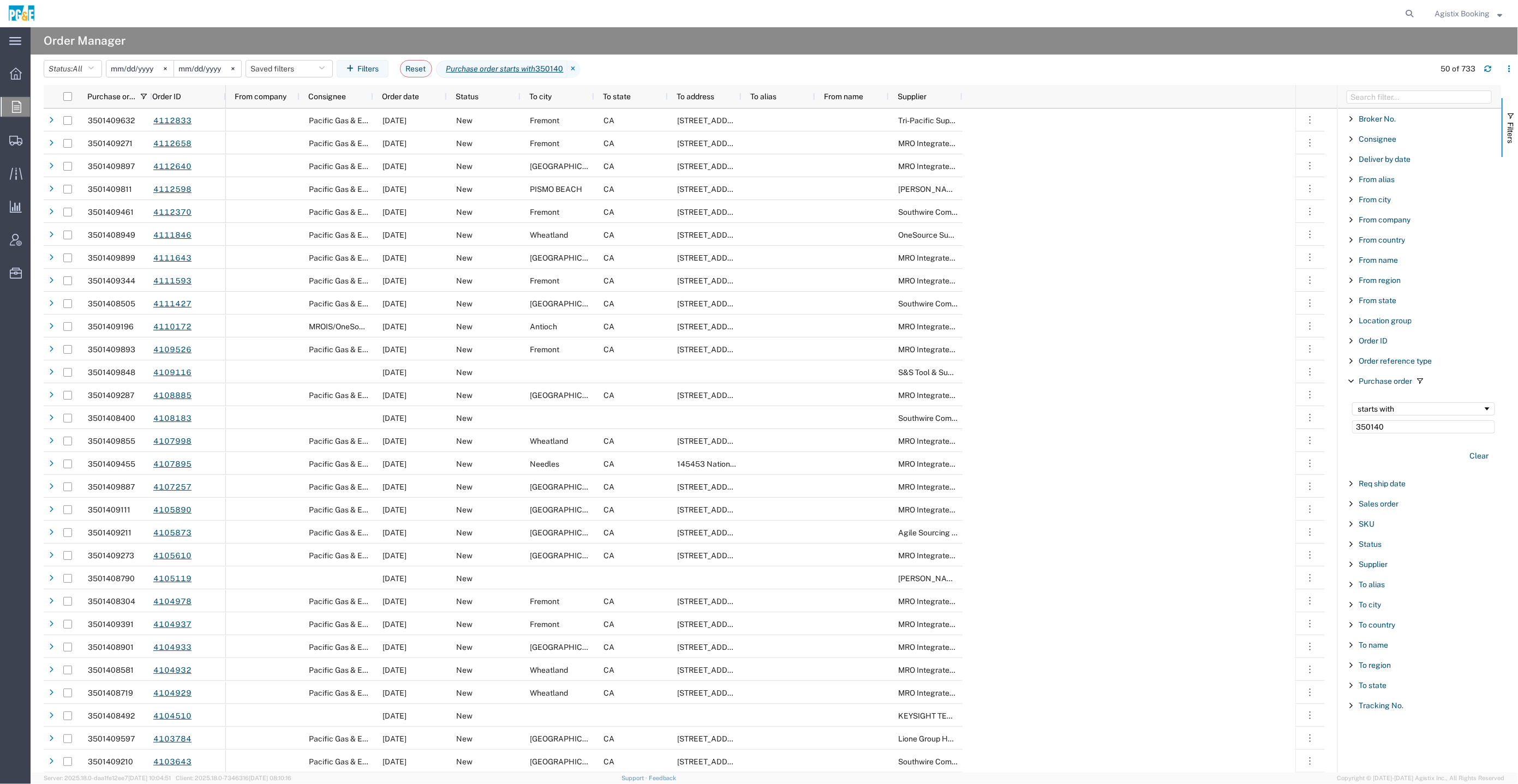
click at [959, 33] on agx-page-header "Order Manager" at bounding box center [774, 40] width 1487 height 27
click at [1410, 429] on input "350140" at bounding box center [1423, 426] width 143 height 13
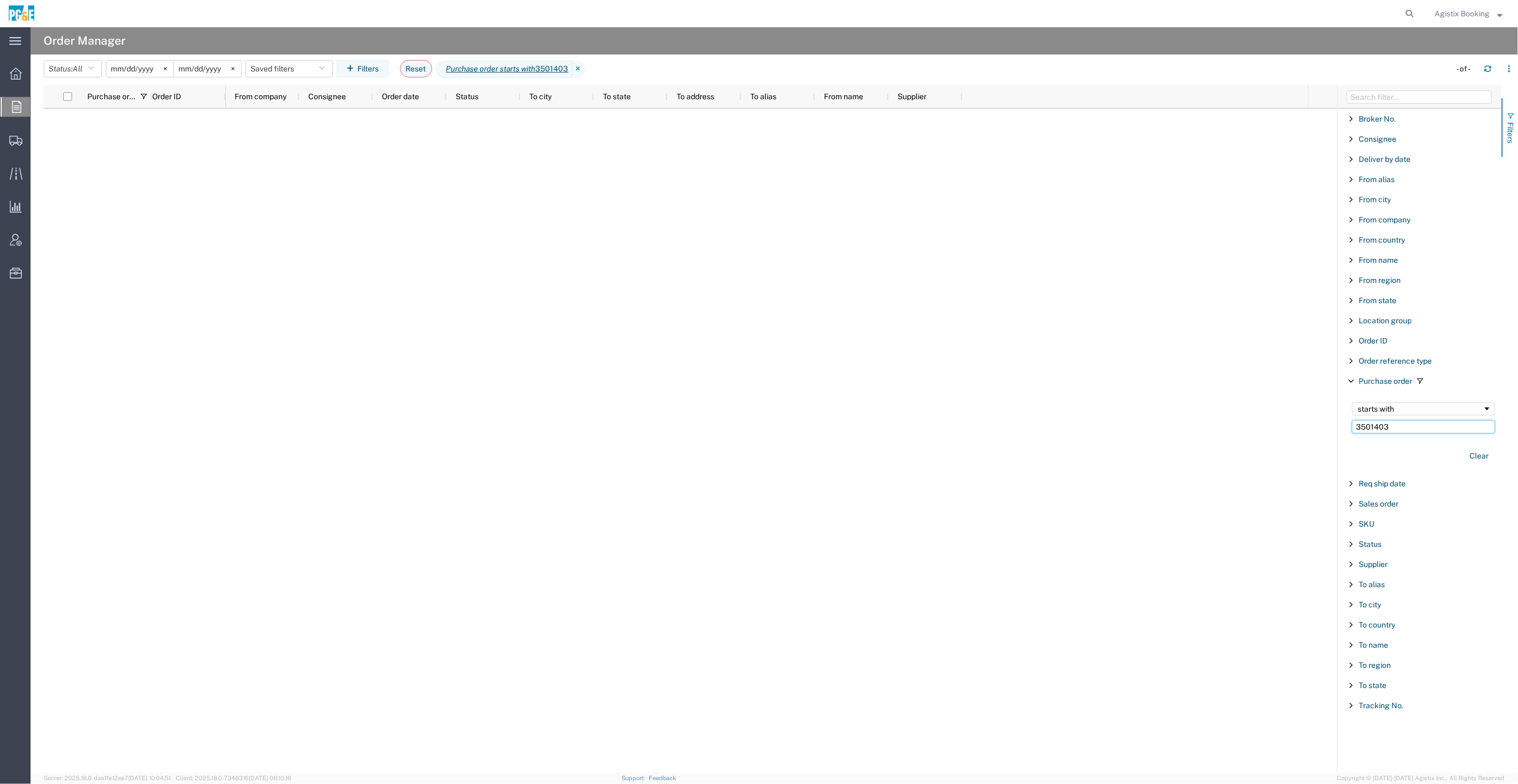
type input "3501403"
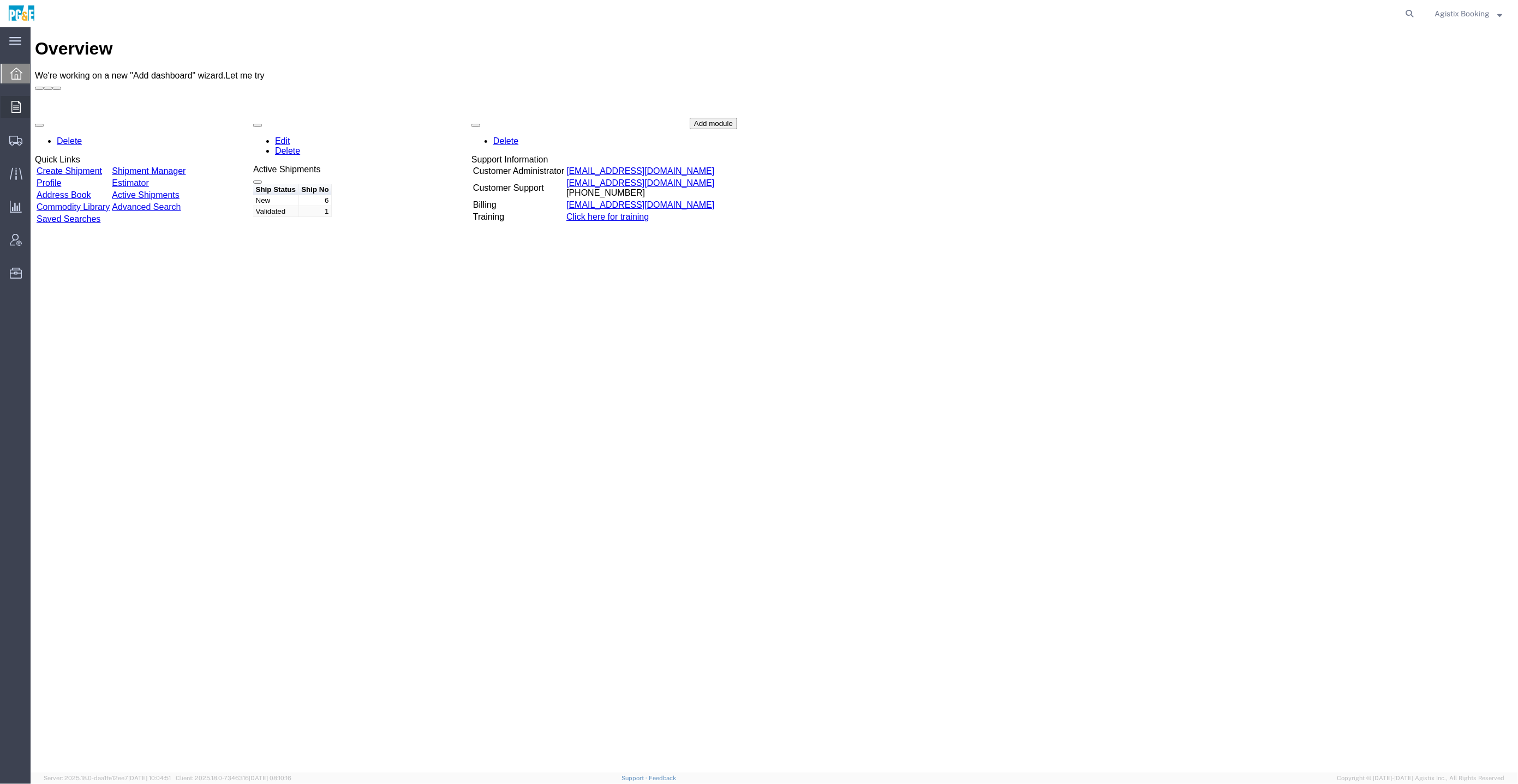
click at [18, 107] on icon at bounding box center [15, 107] width 9 height 12
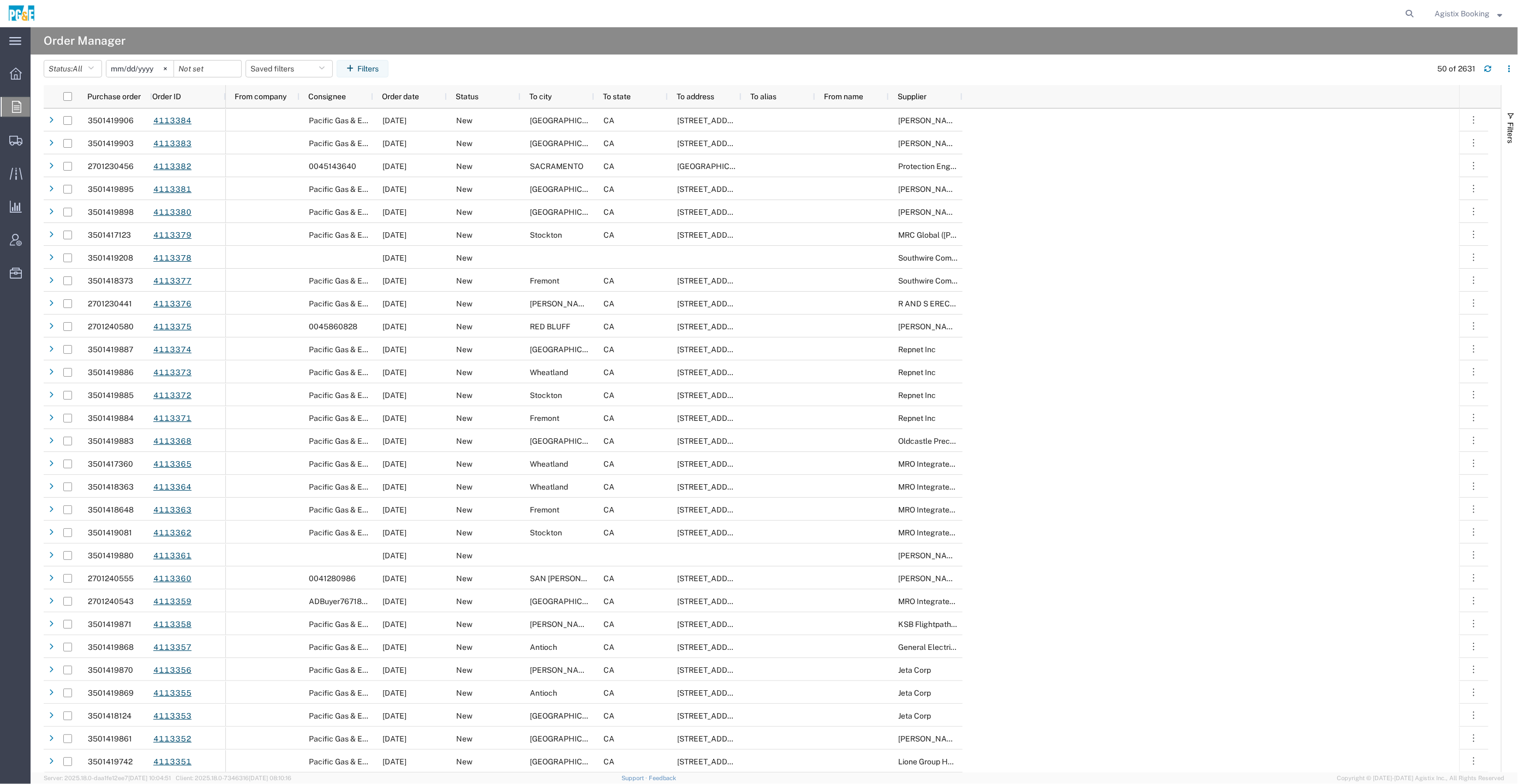
click at [1482, 8] on span "Agistix Booking" at bounding box center [1461, 14] width 55 height 12
click at [1454, 77] on link "Logout" at bounding box center [1468, 77] width 84 height 19
